Goal: Navigation & Orientation: Go to known website

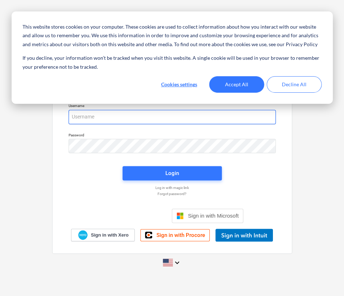
click at [132, 117] on input "email" at bounding box center [172, 117] width 207 height 14
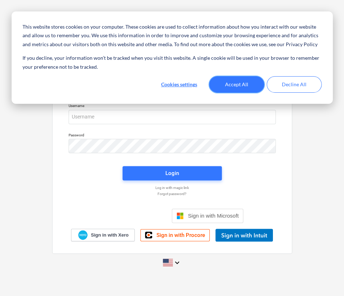
click at [229, 82] on button "Accept All" at bounding box center [236, 84] width 55 height 16
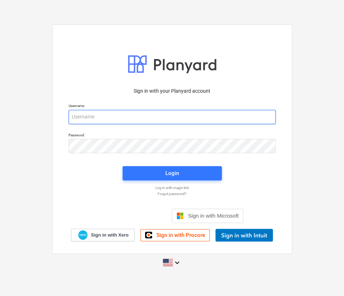
click at [140, 122] on input "email" at bounding box center [172, 117] width 207 height 14
paste input "[PERSON_NAME][EMAIL_ADDRESS][DOMAIN_NAME]"
type input "[PERSON_NAME][EMAIL_ADDRESS][DOMAIN_NAME]"
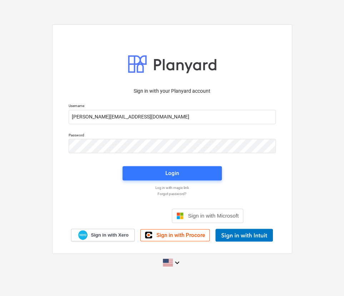
click at [326, 32] on div "Sign in with your Planyard account Username [PERSON_NAME][EMAIL_ADDRESS][DOMAIN…" at bounding box center [172, 148] width 344 height 258
click at [161, 174] on span "Login" at bounding box center [172, 172] width 82 height 9
